Goal: Share content

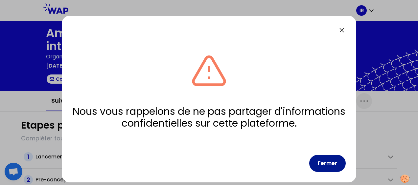
click at [328, 164] on button "Fermer" at bounding box center [327, 163] width 36 height 17
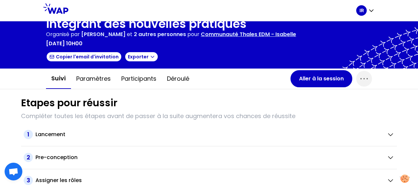
scroll to position [33, 0]
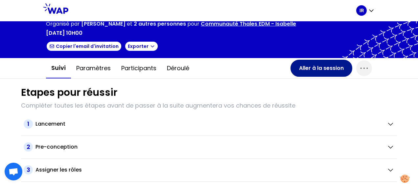
click at [304, 67] on button "Aller à la session" at bounding box center [322, 68] width 62 height 17
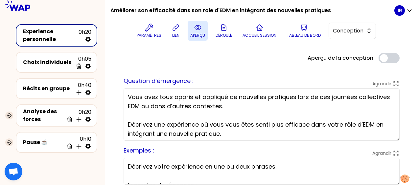
click at [202, 31] on icon at bounding box center [198, 28] width 8 height 8
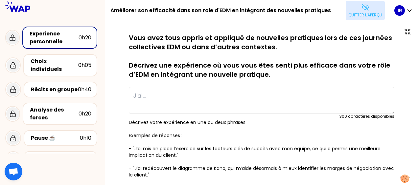
type textarea "J'ai mis en place une nouvelle routine sur phase 2 de mon projet pour mieux pil…"
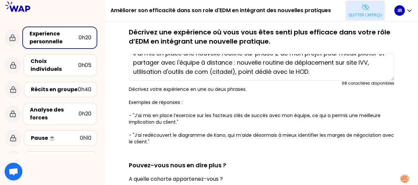
scroll to position [33, 0]
click at [61, 86] on div "Récits en groupe" at bounding box center [54, 90] width 47 height 8
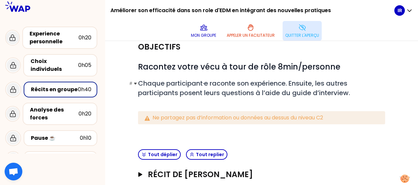
scroll to position [66, 0]
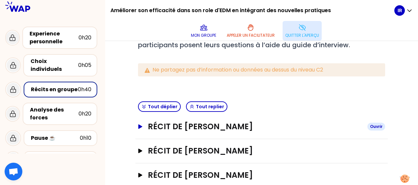
click at [140, 126] on icon "button" at bounding box center [140, 127] width 4 height 5
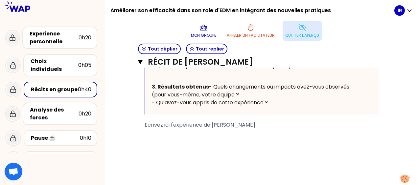
scroll to position [296, 0]
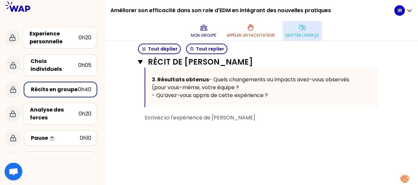
click at [209, 138] on div "﻿" at bounding box center [262, 134] width 234 height 8
click at [179, 130] on div "﻿" at bounding box center [262, 126] width 234 height 8
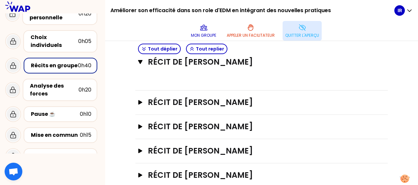
scroll to position [33, 0]
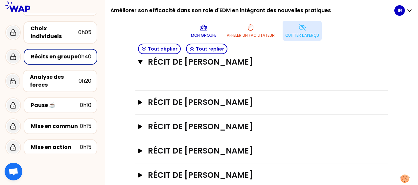
click at [13, 124] on icon at bounding box center [13, 127] width 5 height 6
click at [55, 144] on div "Mise en action" at bounding box center [55, 148] width 49 height 8
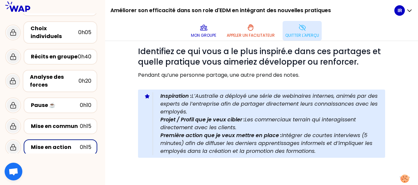
scroll to position [196, 0]
